Goal: Information Seeking & Learning: Find specific fact

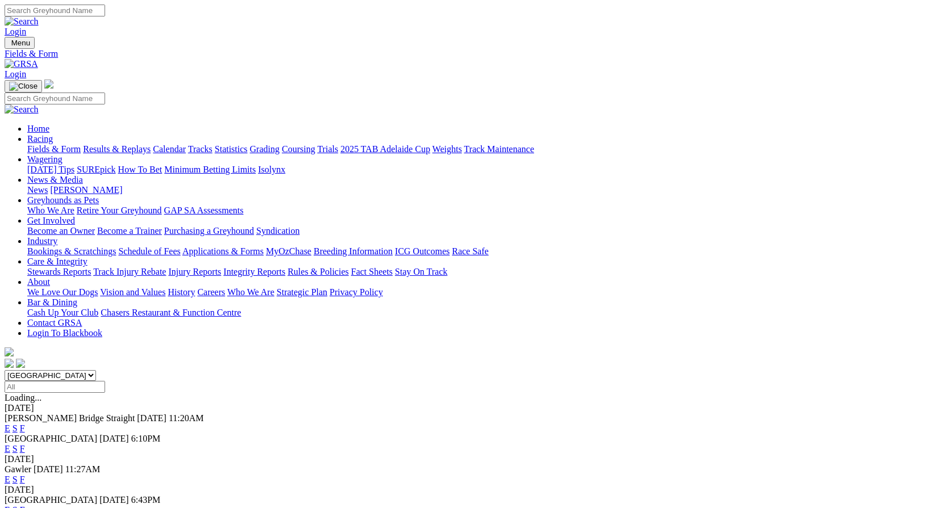
click at [52, 144] on link "Fields & Form" at bounding box center [53, 149] width 53 height 10
click at [285, 267] on link "Integrity Reports" at bounding box center [254, 272] width 62 height 10
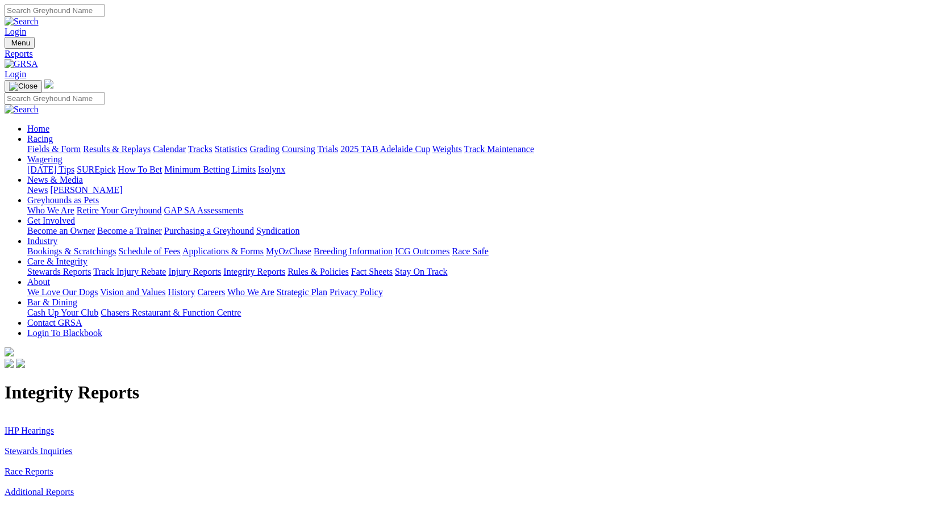
click at [73, 446] on link "Stewards Inquiries" at bounding box center [39, 451] width 68 height 10
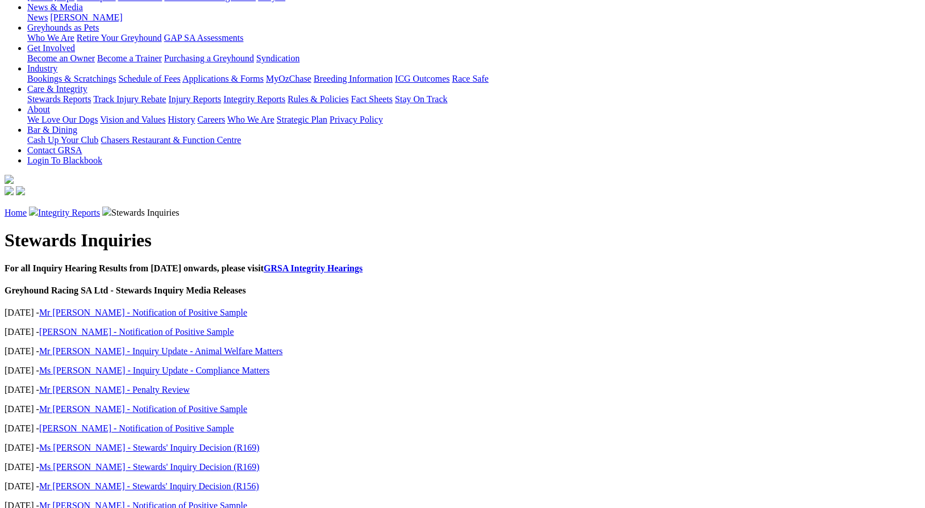
scroll to position [178, 0]
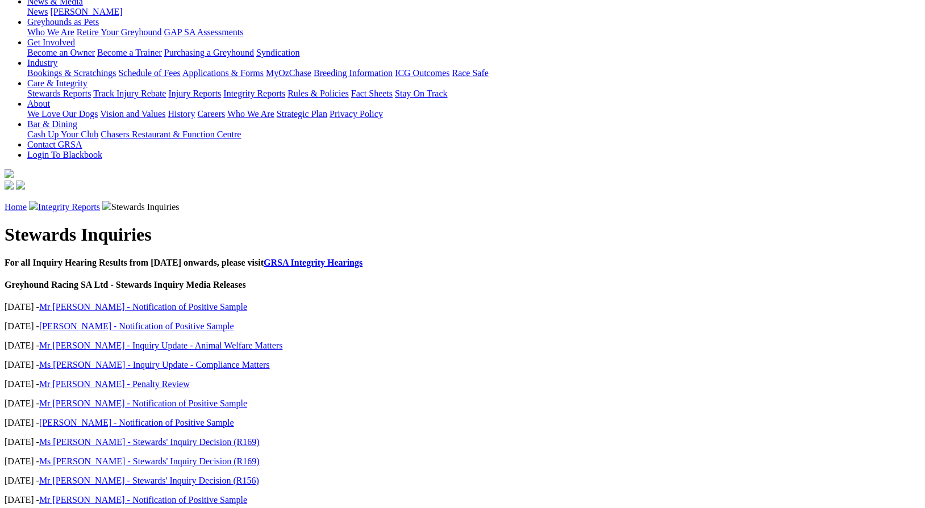
click at [202, 302] on link "Mr M Taylor - Notification of Positive Sample" at bounding box center [143, 307] width 208 height 10
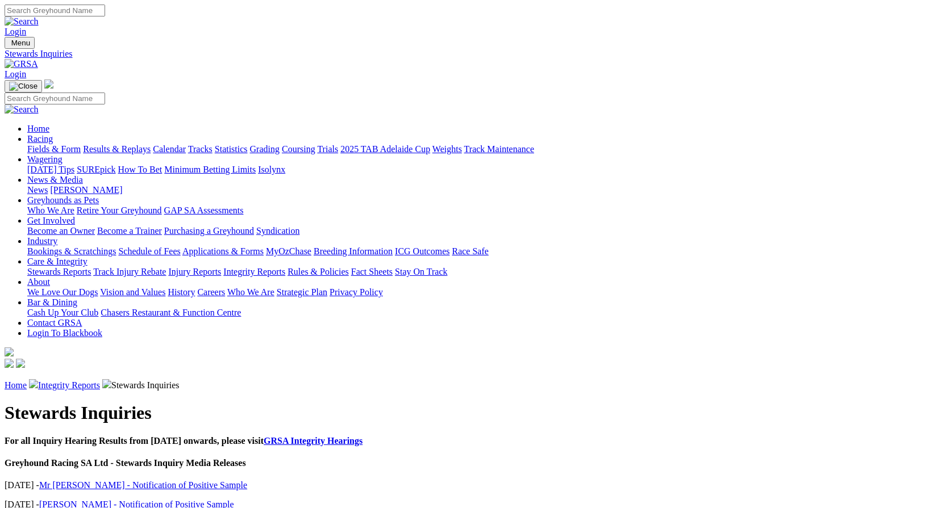
scroll to position [178, 0]
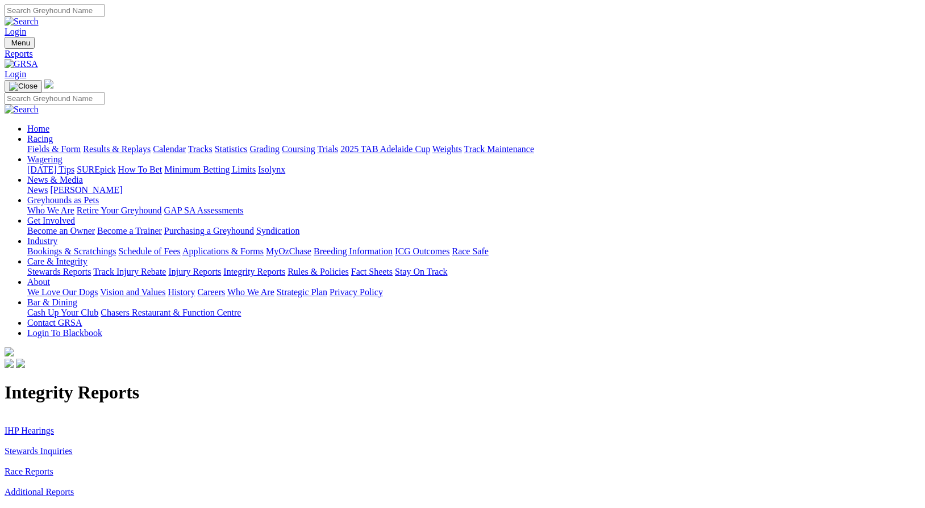
click at [54, 426] on link "IHP Hearings" at bounding box center [29, 431] width 49 height 10
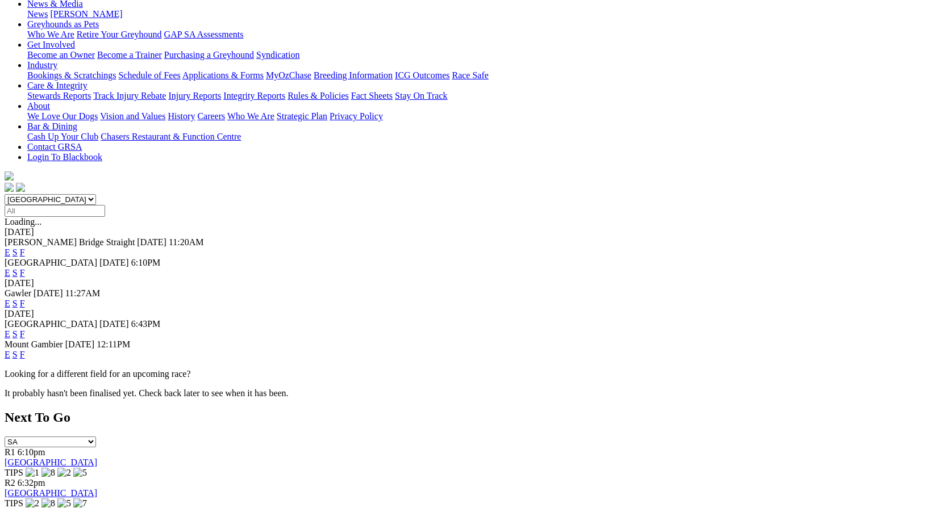
scroll to position [170, 0]
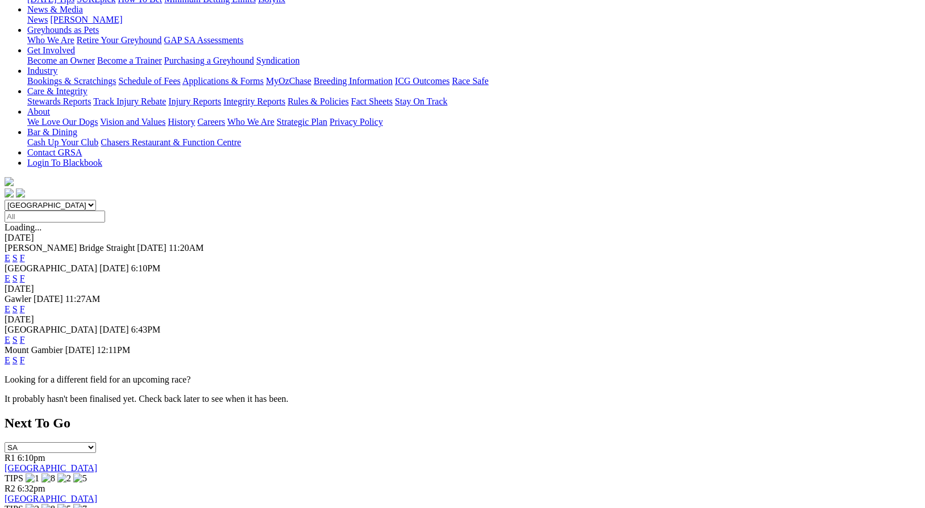
click at [25, 253] on link "F" at bounding box center [22, 258] width 5 height 10
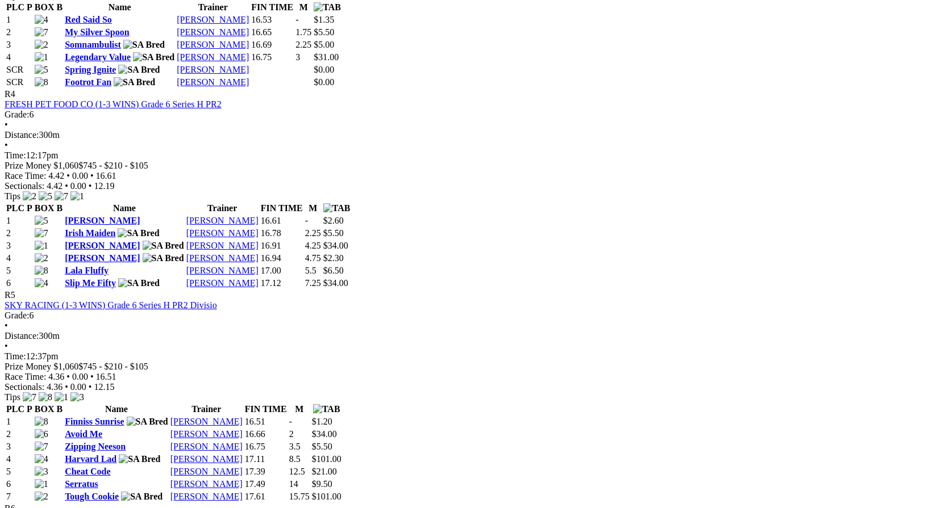
scroll to position [1051, 0]
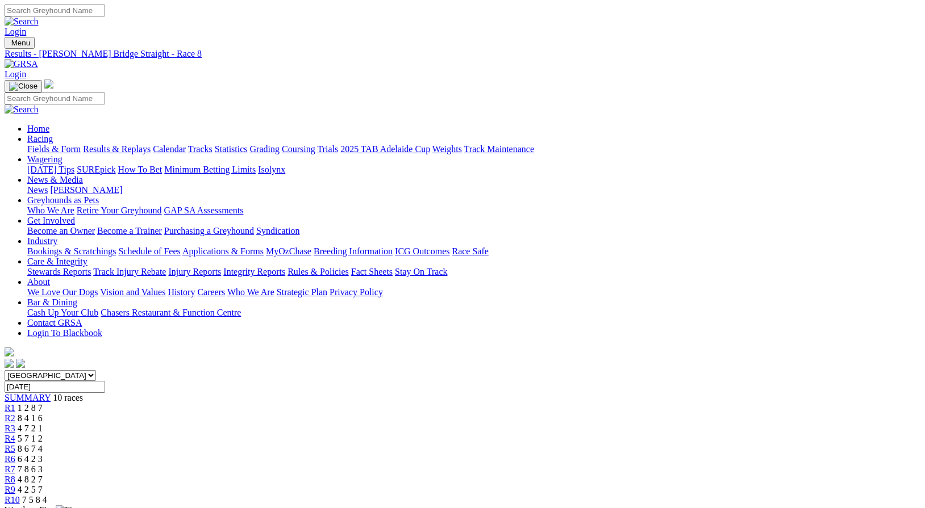
click at [47, 495] on span "7 5 8 4" at bounding box center [34, 500] width 25 height 10
click at [726, 485] on div "R9 4 2 5 7" at bounding box center [462, 490] width 915 height 10
click at [655, 475] on div "R8 4 8 2 7" at bounding box center [462, 480] width 915 height 10
click at [601, 465] on div "R7 7 8 6 3" at bounding box center [462, 470] width 915 height 10
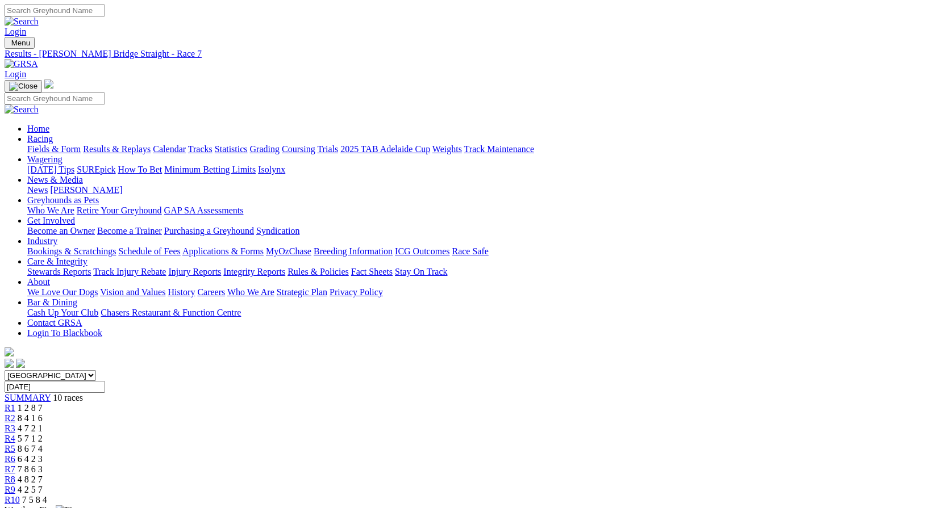
click at [43, 454] on span "6 4 2 3" at bounding box center [30, 459] width 25 height 10
click at [15, 444] on span "R5" at bounding box center [10, 449] width 11 height 10
click at [15, 434] on link "R4" at bounding box center [10, 439] width 11 height 10
click at [15, 424] on span "R3" at bounding box center [10, 429] width 11 height 10
click at [15, 413] on span "R2" at bounding box center [10, 418] width 11 height 10
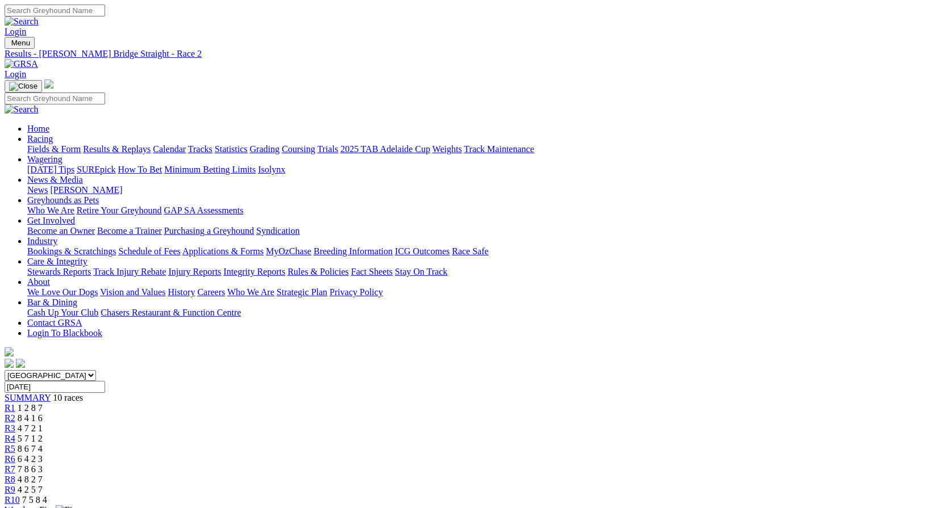
click at [15, 403] on span "R1" at bounding box center [10, 408] width 11 height 10
click at [315, 144] on link "Coursing" at bounding box center [299, 149] width 34 height 10
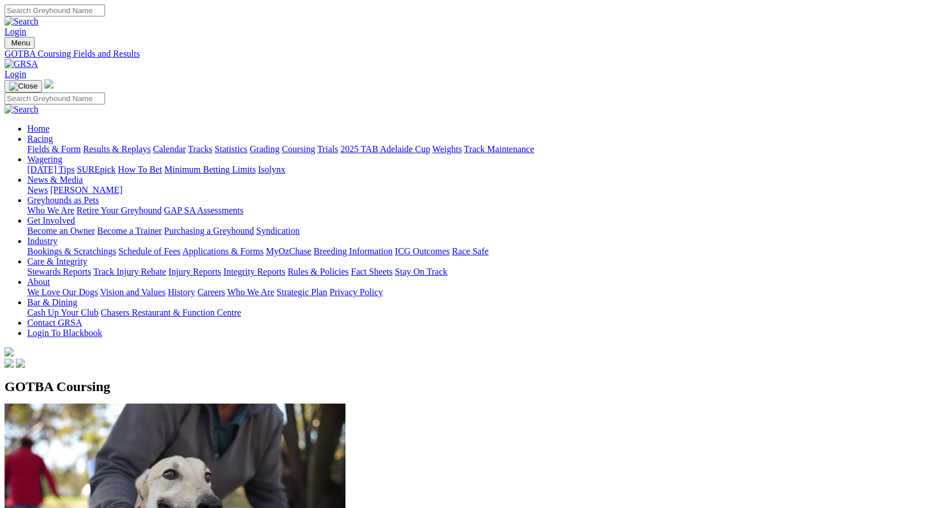
click at [51, 144] on link "Fields & Form" at bounding box center [53, 149] width 53 height 10
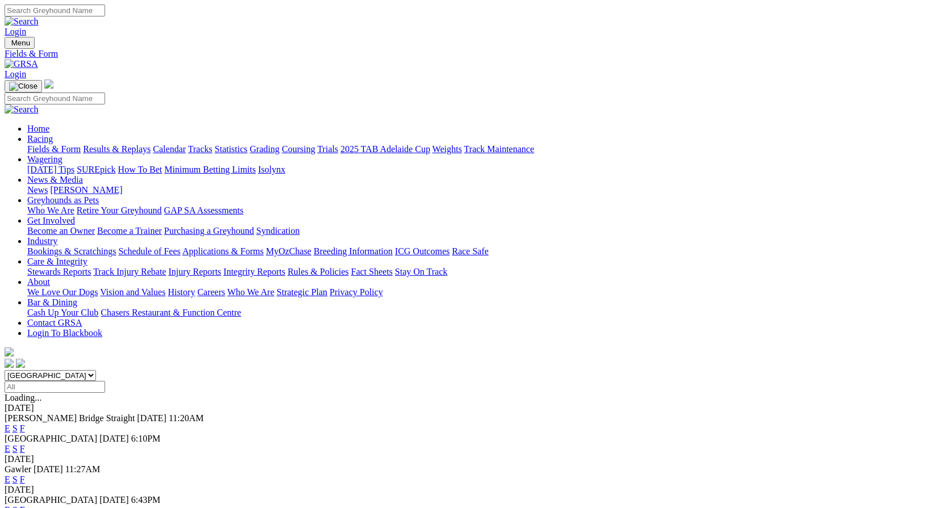
click at [430, 144] on link "2025 TAB Adelaide Cup" at bounding box center [385, 149] width 90 height 10
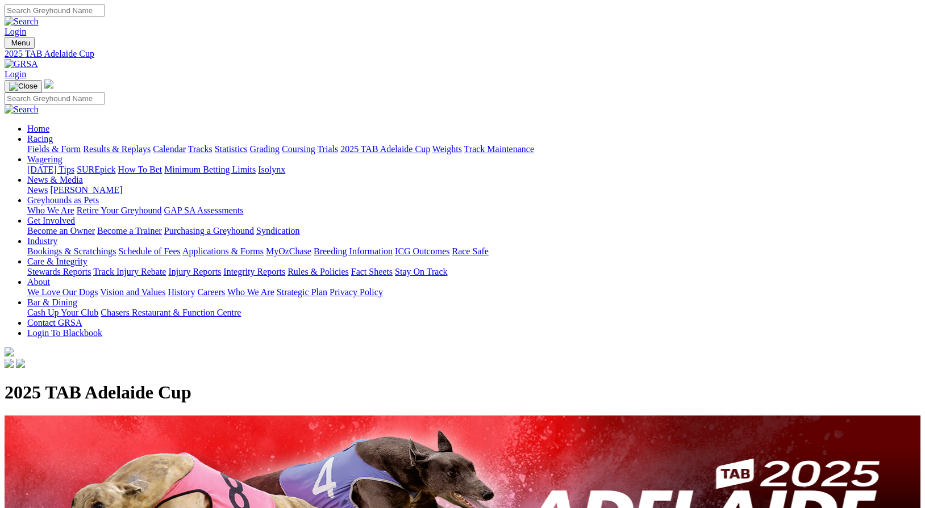
click at [53, 134] on link "Racing" at bounding box center [40, 139] width 26 height 10
click at [44, 144] on link "Fields & Form" at bounding box center [53, 149] width 53 height 10
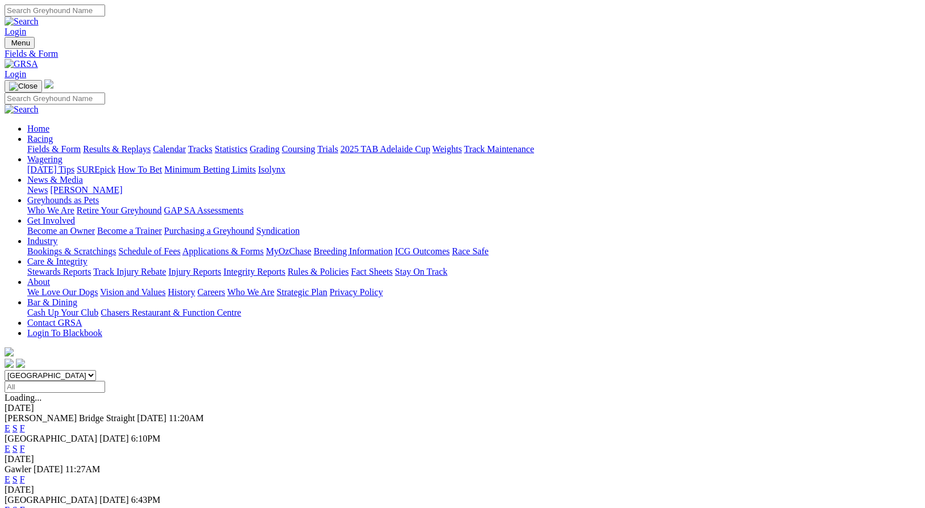
click at [25, 444] on link "F" at bounding box center [22, 449] width 5 height 10
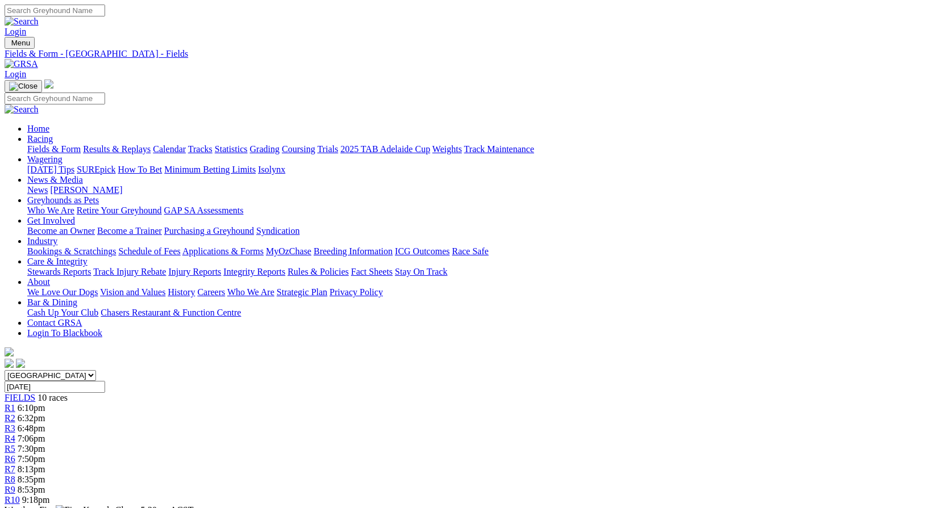
click at [83, 175] on link "News & Media" at bounding box center [55, 180] width 56 height 10
click at [44, 144] on link "Fields & Form" at bounding box center [53, 149] width 53 height 10
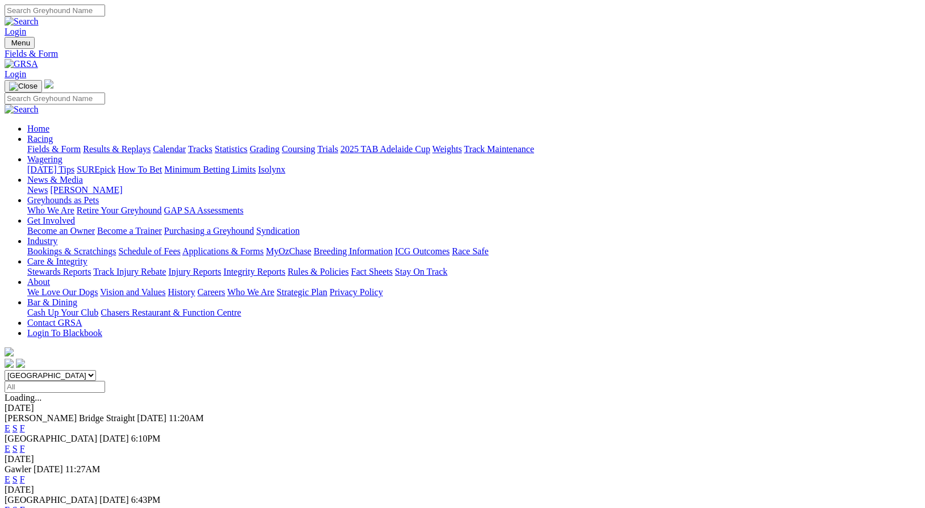
click at [25, 424] on link "F" at bounding box center [22, 429] width 5 height 10
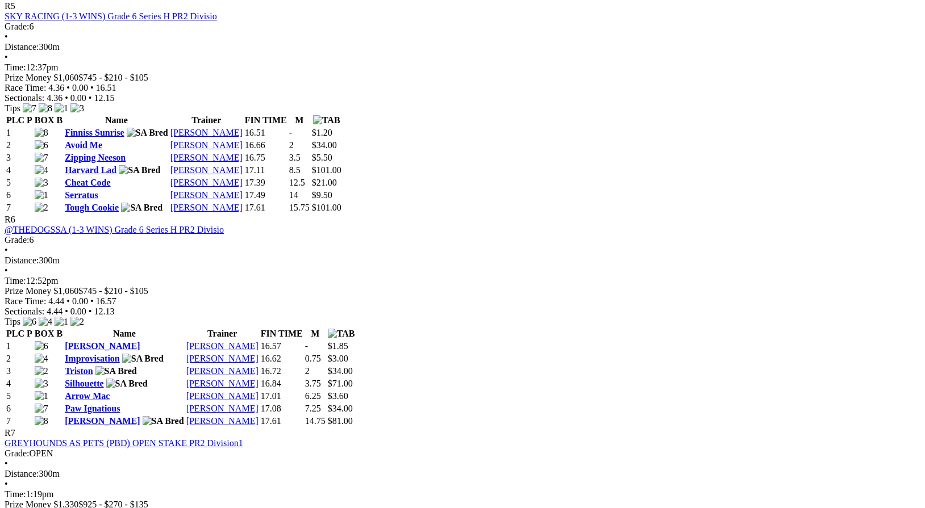
scroll to position [1345, 0]
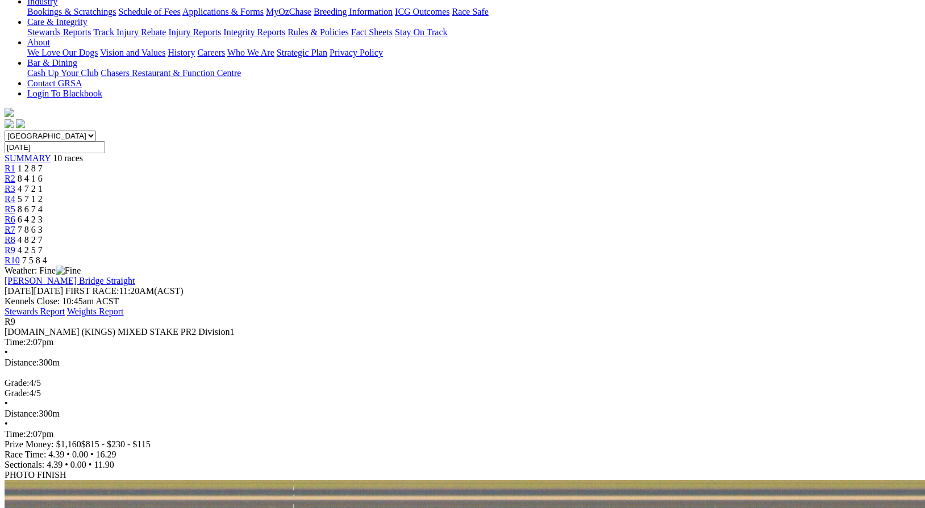
scroll to position [237, 0]
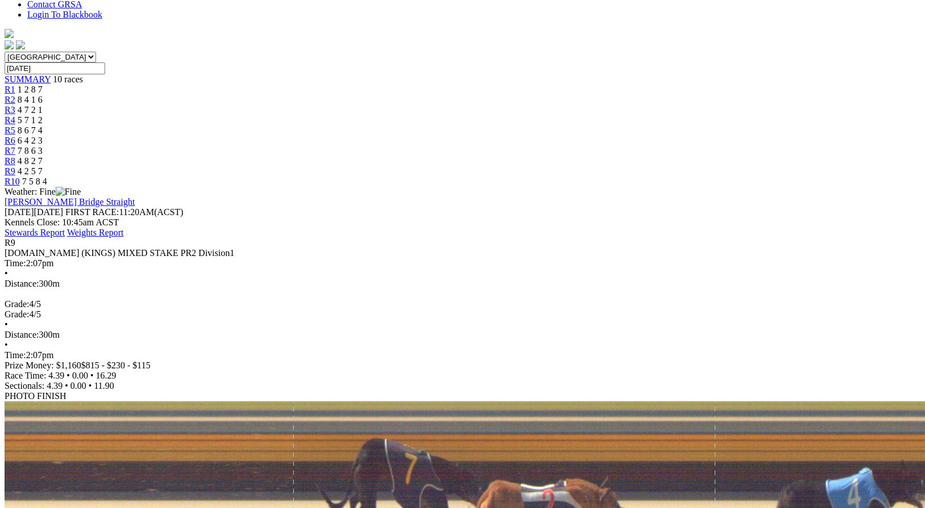
scroll to position [320, 0]
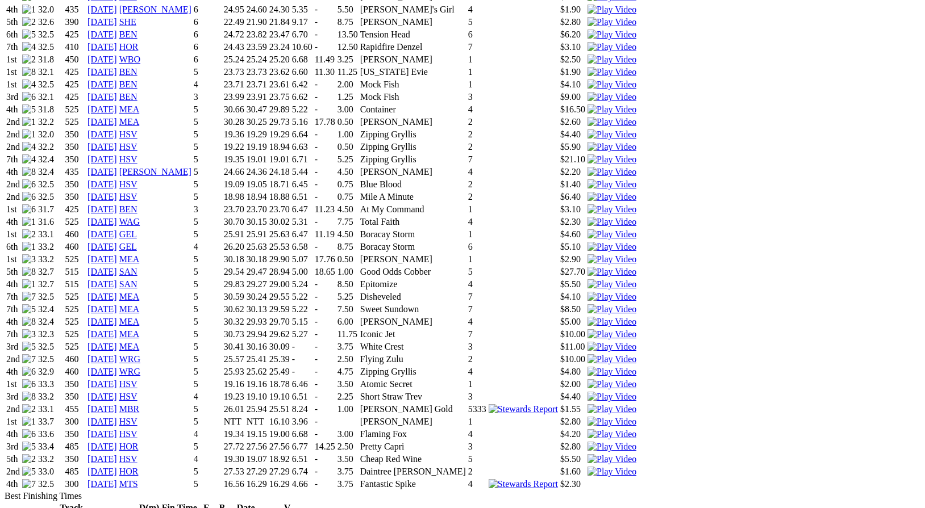
scroll to position [926, 0]
click at [117, 479] on link "02 Sep 25" at bounding box center [102, 484] width 30 height 10
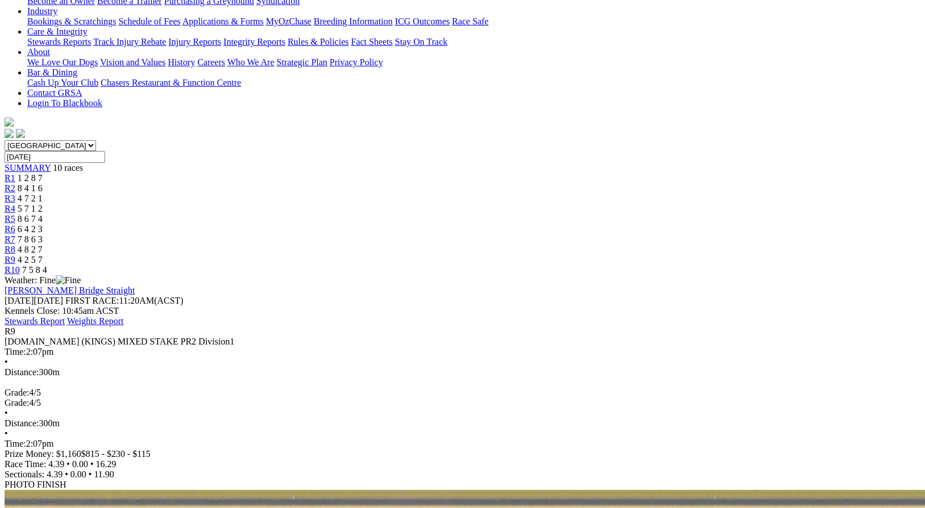
scroll to position [225, 0]
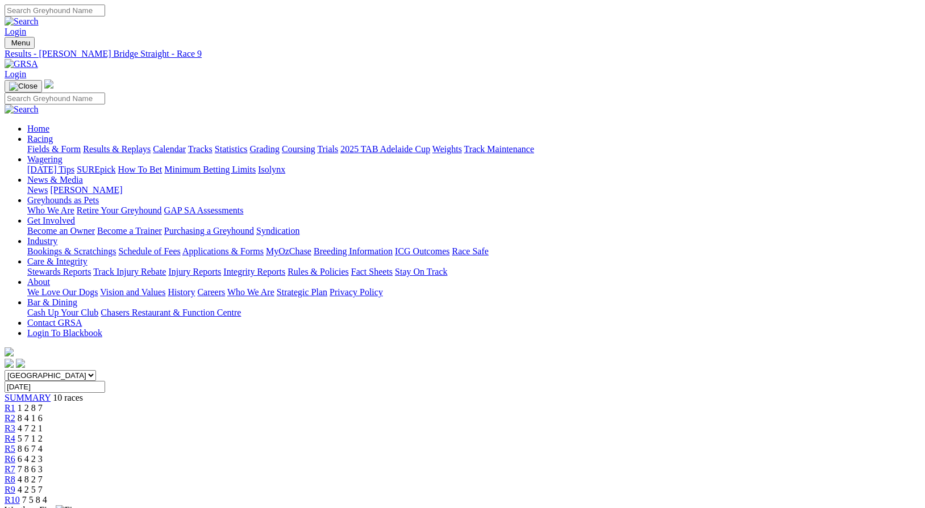
scroll to position [0, 0]
click at [471, 444] on div "R5 8 6 7 4" at bounding box center [462, 449] width 915 height 10
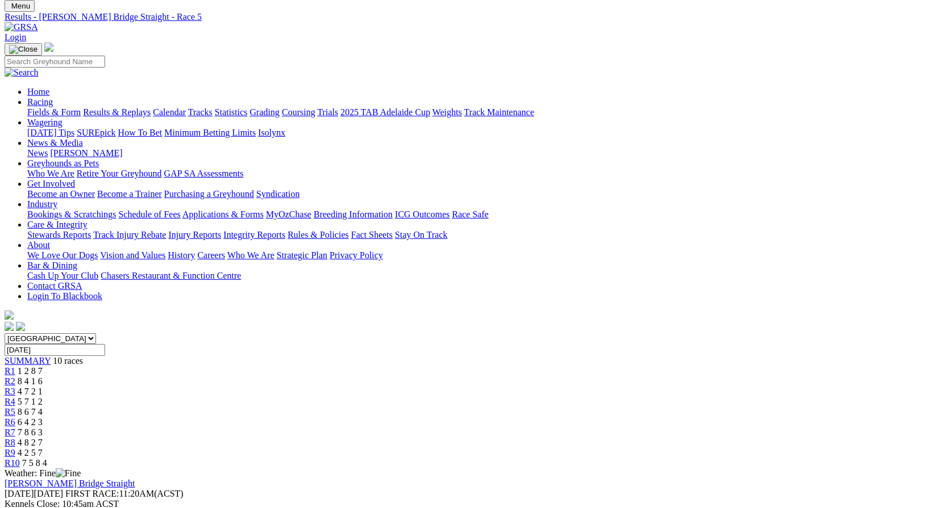
scroll to position [41, 0]
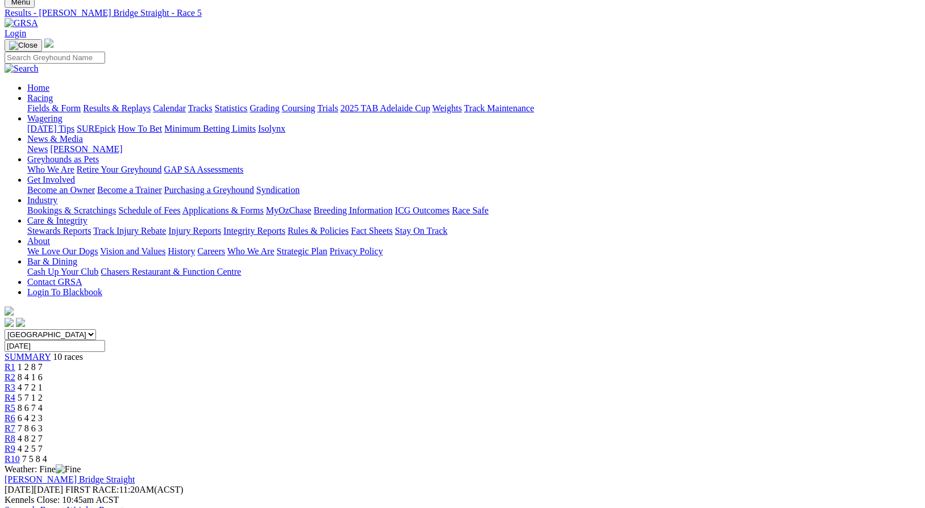
click at [15, 362] on link "R1" at bounding box center [10, 367] width 11 height 10
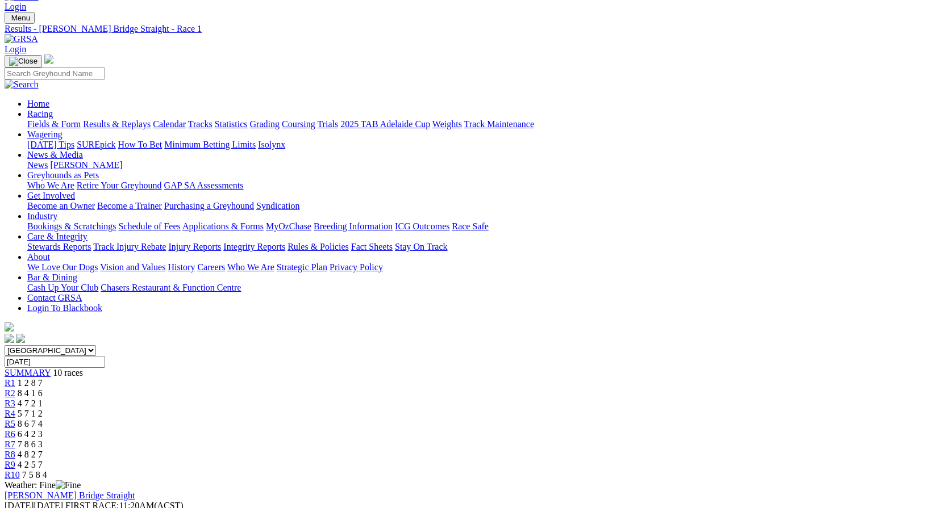
scroll to position [23, 0]
